Goal: Task Accomplishment & Management: Complete application form

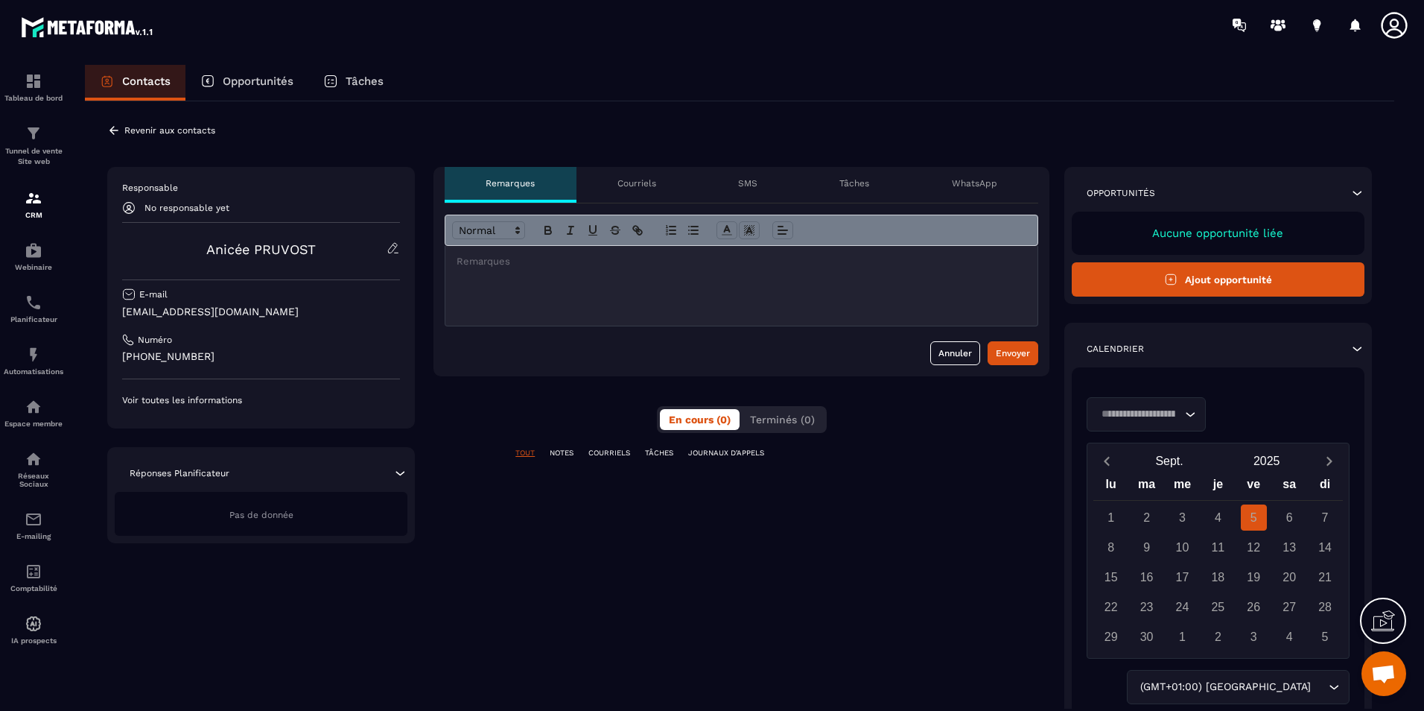
click at [1391, 676] on span "Ouvrir le chat" at bounding box center [1383, 674] width 25 height 21
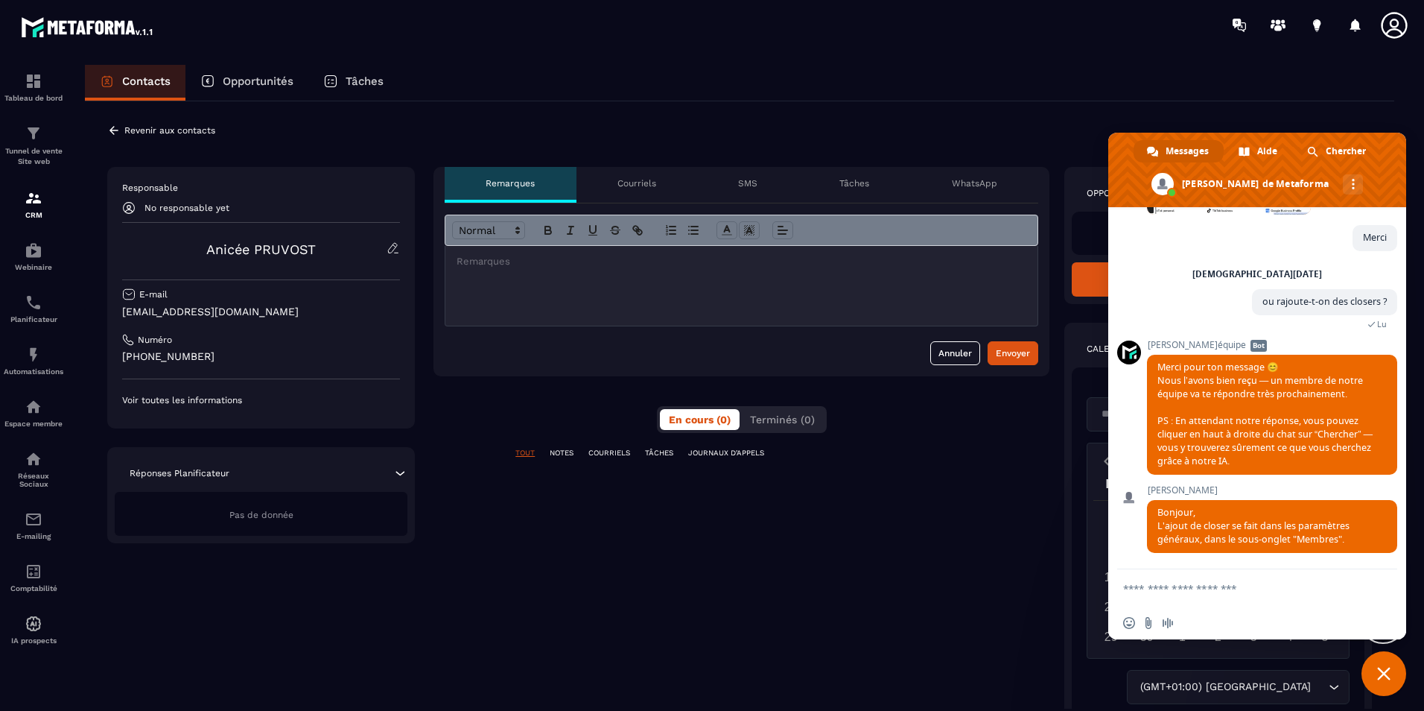
scroll to position [493, 0]
click at [1377, 82] on div "Contacts Opportunités Tâches" at bounding box center [739, 83] width 1309 height 36
click at [1274, 83] on div "Contacts Opportunités Tâches" at bounding box center [739, 83] width 1309 height 36
click at [1178, 89] on div "Contacts Opportunités Tâches" at bounding box center [739, 83] width 1309 height 36
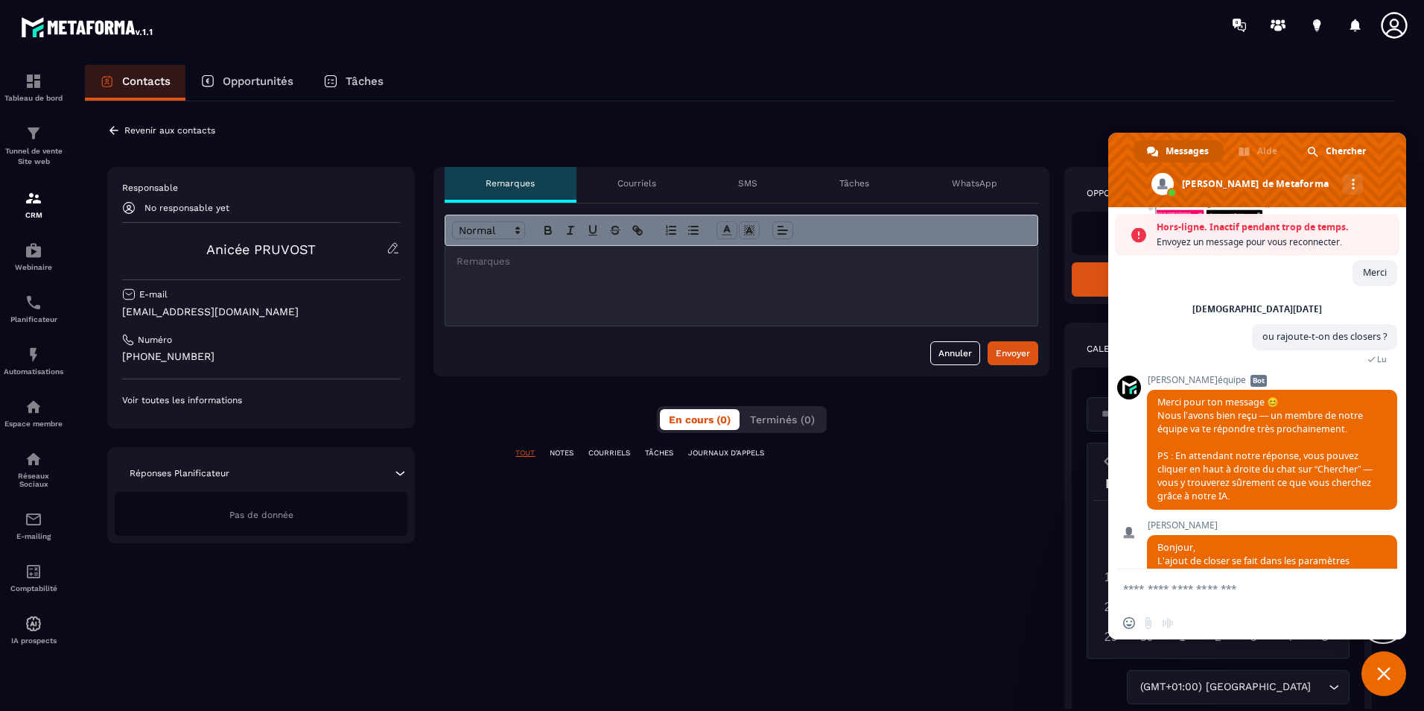
click at [1231, 86] on div "Contacts Opportunités Tâches" at bounding box center [739, 83] width 1309 height 36
click at [1388, 684] on span "Fermer le chat" at bounding box center [1384, 673] width 45 height 45
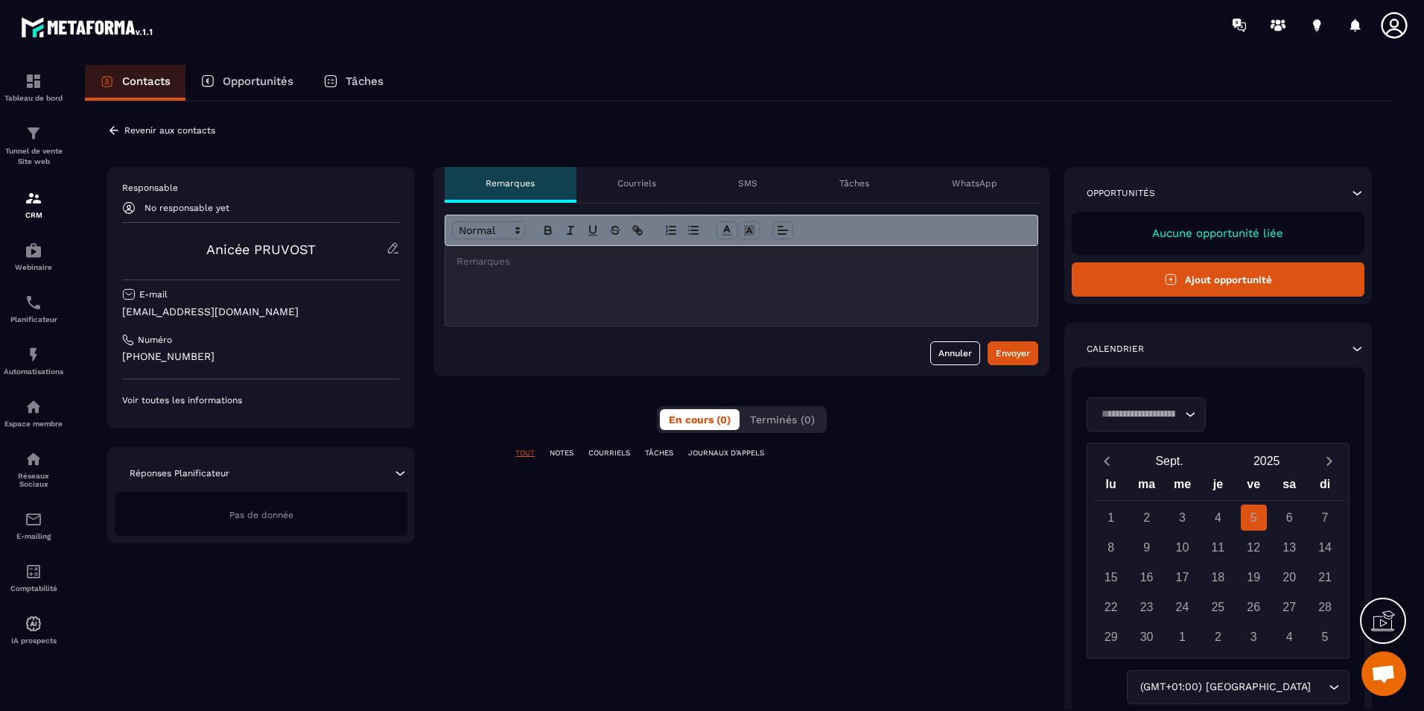
click at [610, 102] on div "**********" at bounding box center [739, 450] width 1309 height 699
click at [961, 54] on section "Tableau de bord Tunnel de vente Site web CRM Webinaire Planificateur Automatisa…" at bounding box center [712, 401] width 1424 height 703
click at [1187, 274] on button "Ajout opportunité" at bounding box center [1218, 279] width 293 height 34
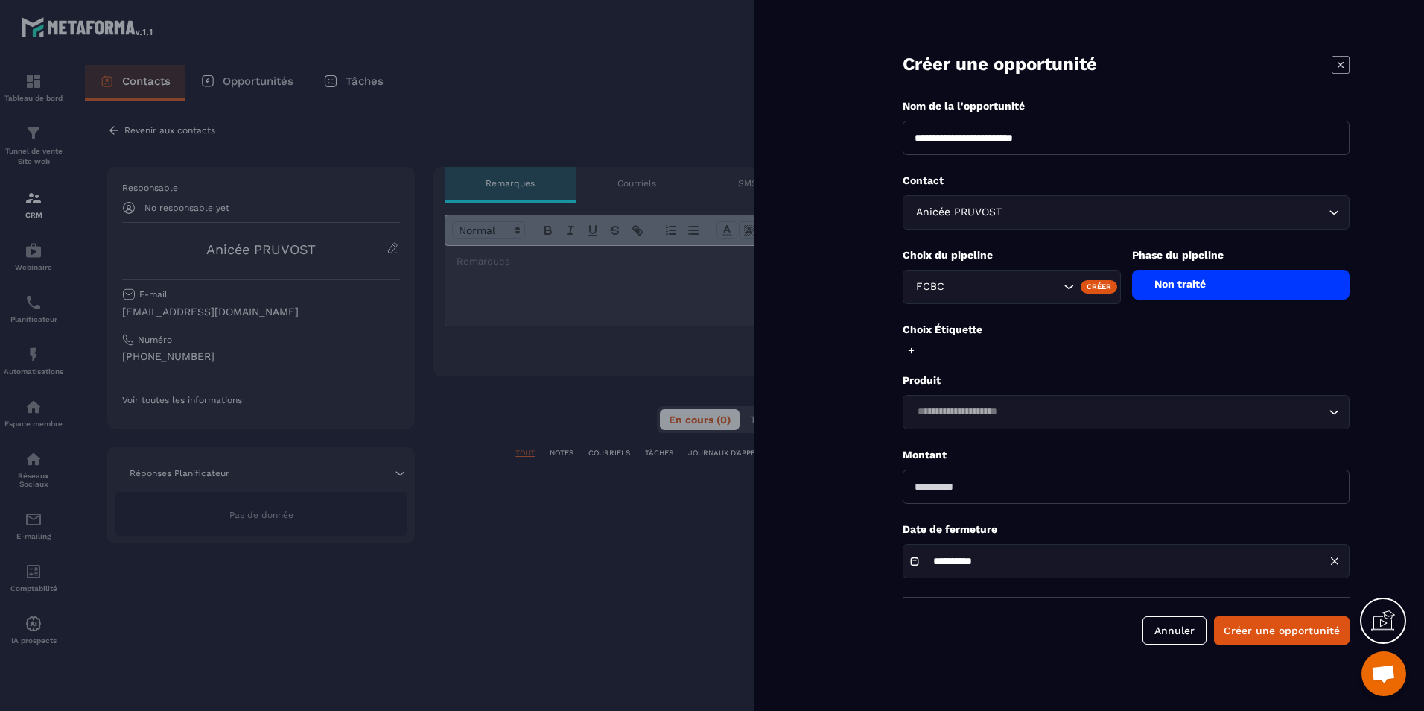
click at [1177, 285] on div "Non traité" at bounding box center [1241, 285] width 218 height 30
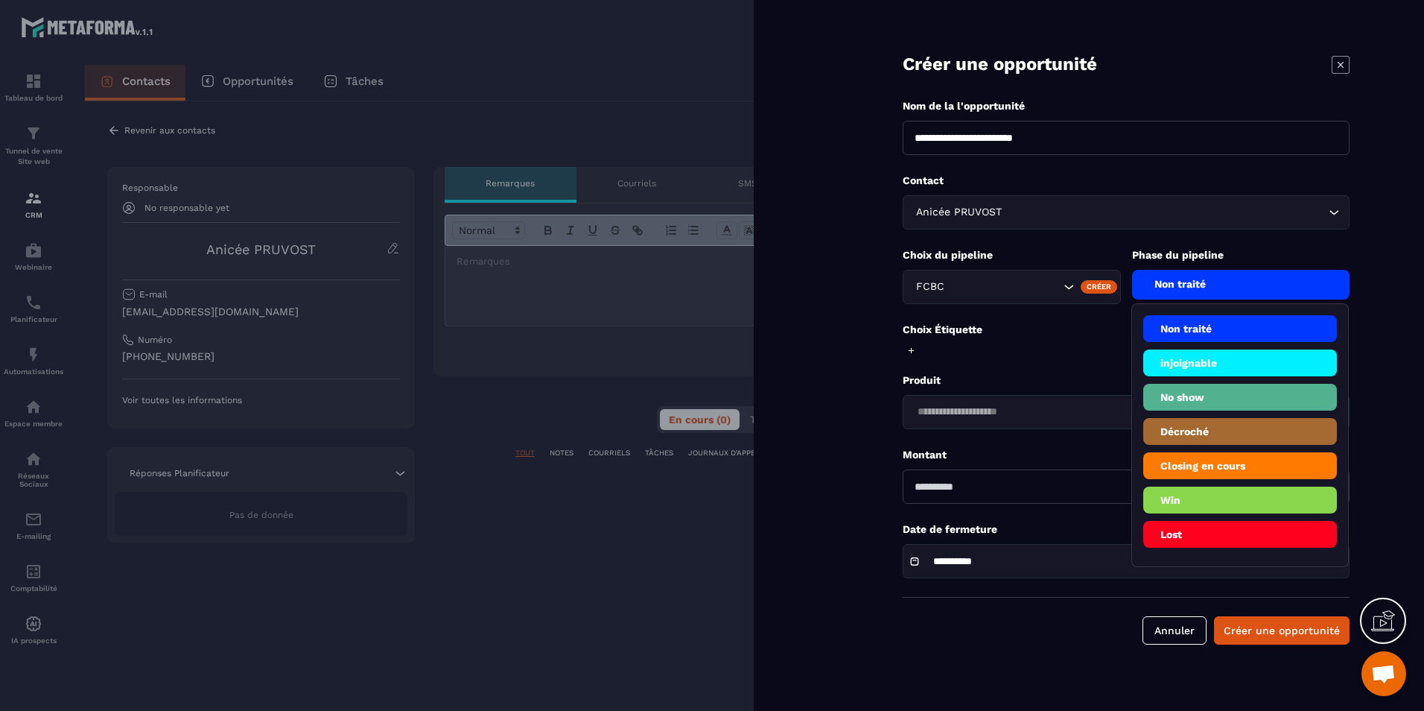
click at [1187, 369] on li "injoignable" at bounding box center [1240, 362] width 194 height 27
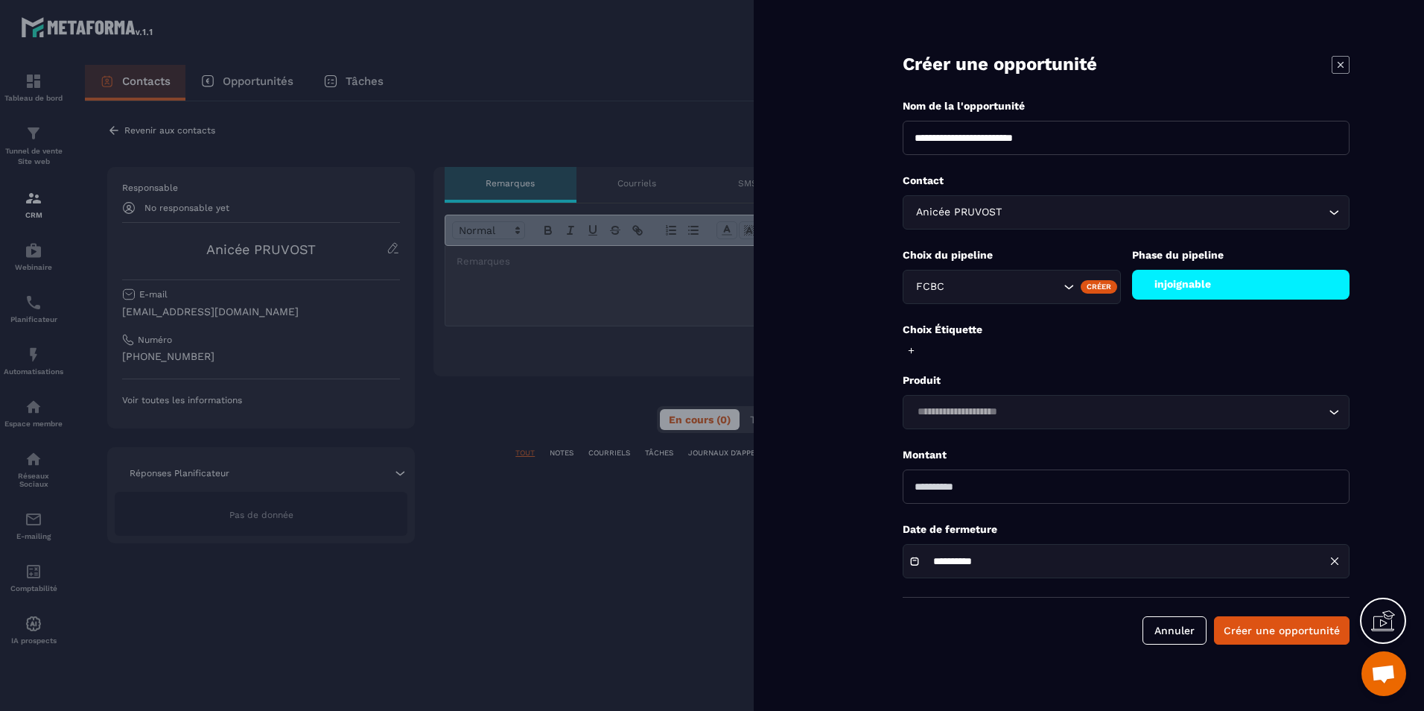
drag, startPoint x: 1117, startPoint y: 491, endPoint x: 1120, endPoint y: 503, distance: 12.1
click at [1117, 491] on input "number" at bounding box center [1126, 486] width 447 height 34
type input "*"
click at [1273, 626] on button "Créer une opportunité" at bounding box center [1282, 630] width 136 height 28
